Goal: Navigation & Orientation: Understand site structure

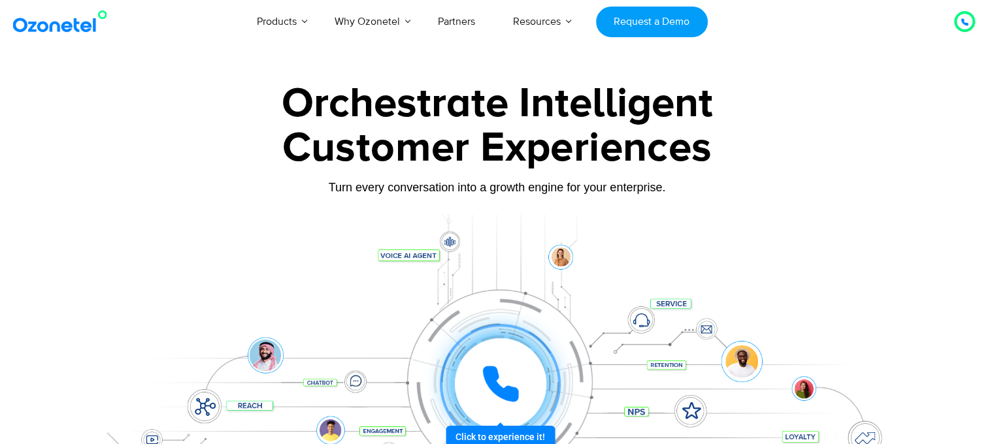
click at [966, 20] on icon at bounding box center [964, 22] width 8 height 8
